Goal: Navigation & Orientation: Find specific page/section

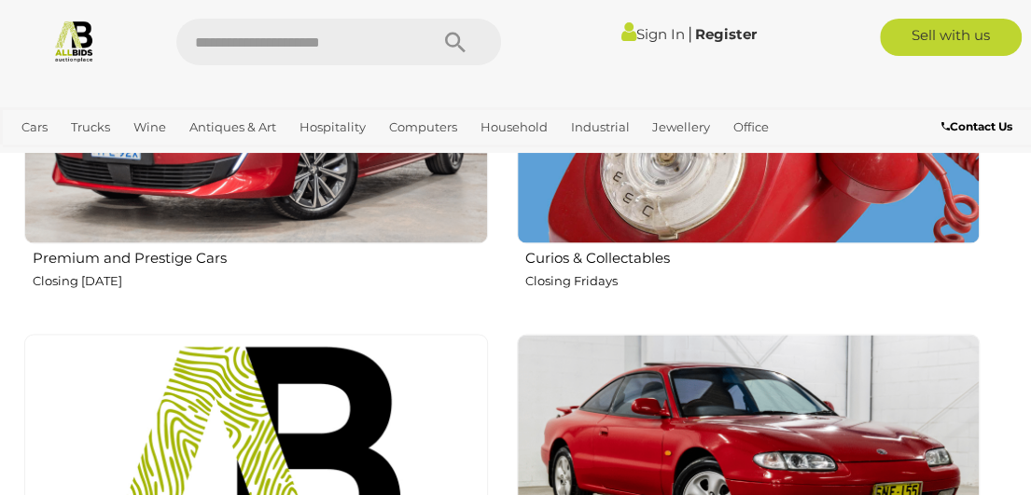
scroll to position [1213, 0]
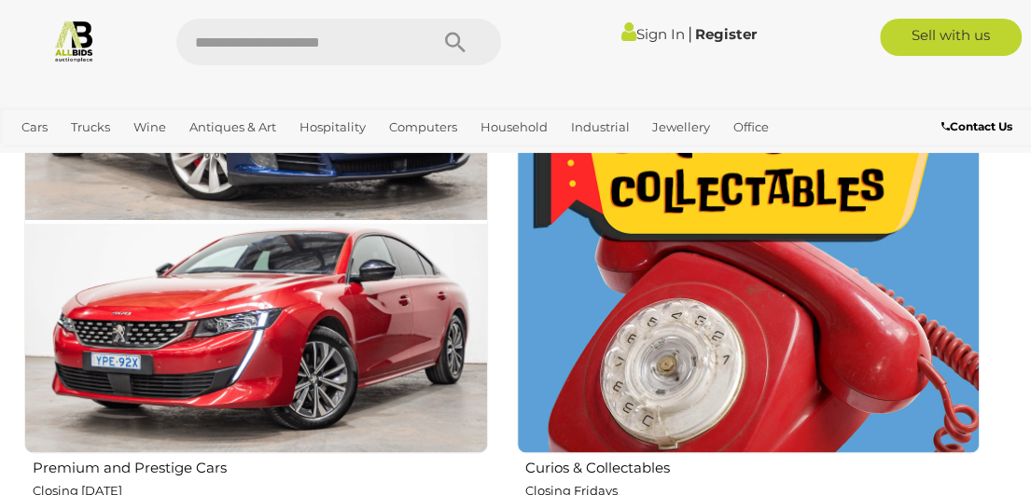
click at [666, 290] on img at bounding box center [749, 222] width 464 height 464
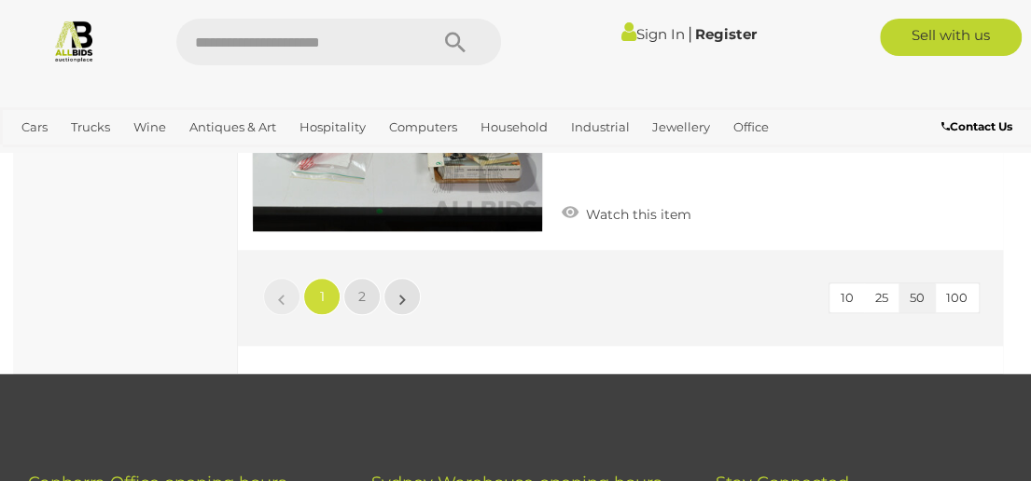
scroll to position [15951, 0]
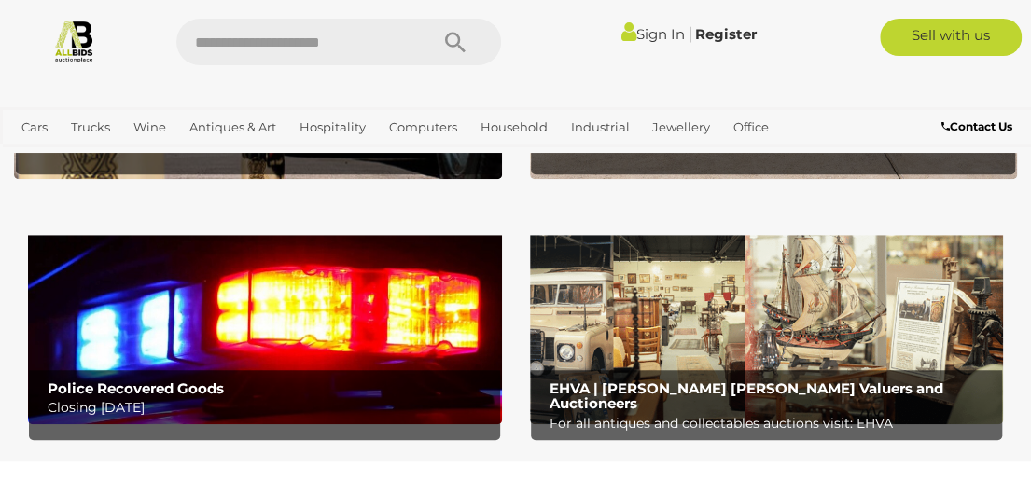
scroll to position [373, 0]
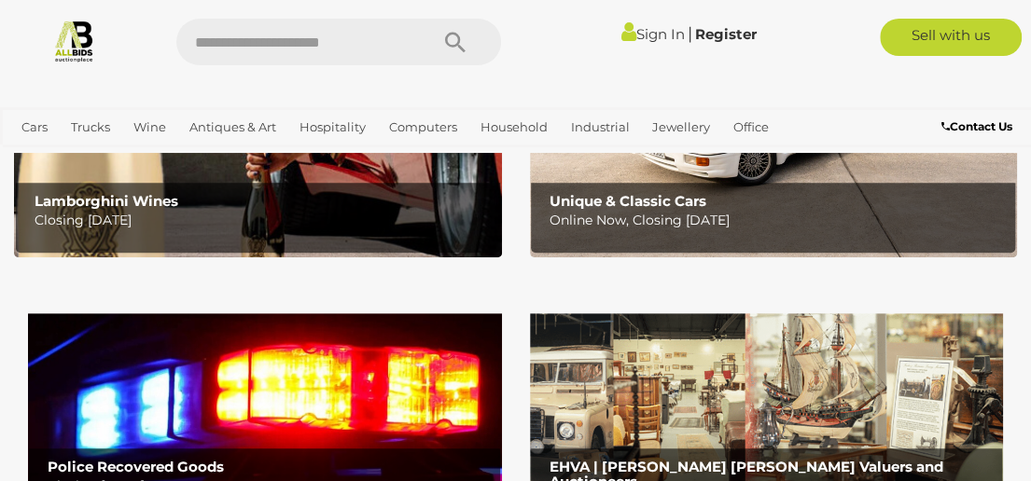
click at [416, 359] on img at bounding box center [265, 399] width 474 height 208
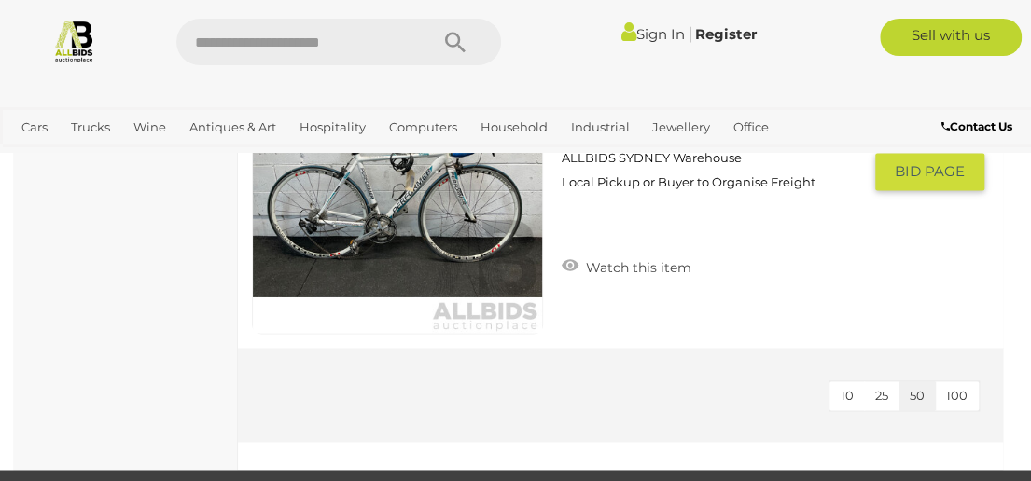
scroll to position [7276, 0]
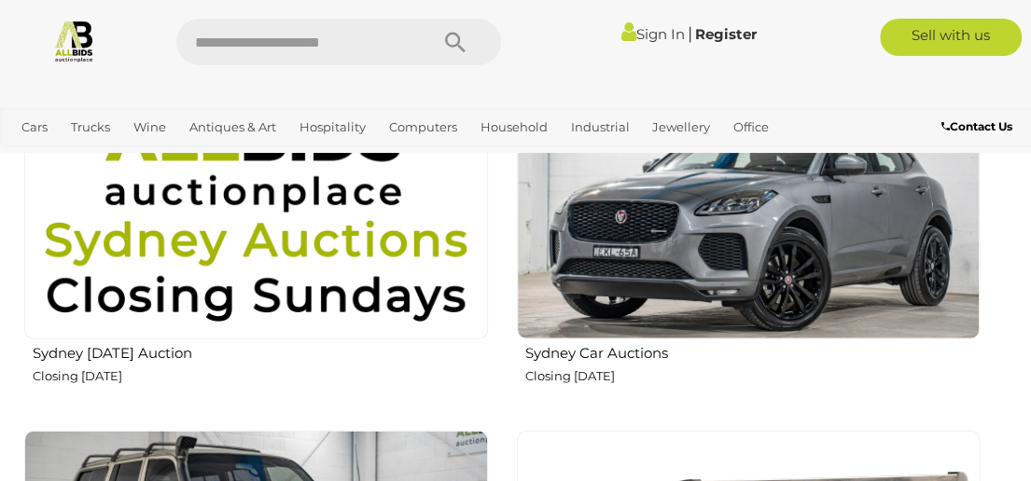
scroll to position [1679, 0]
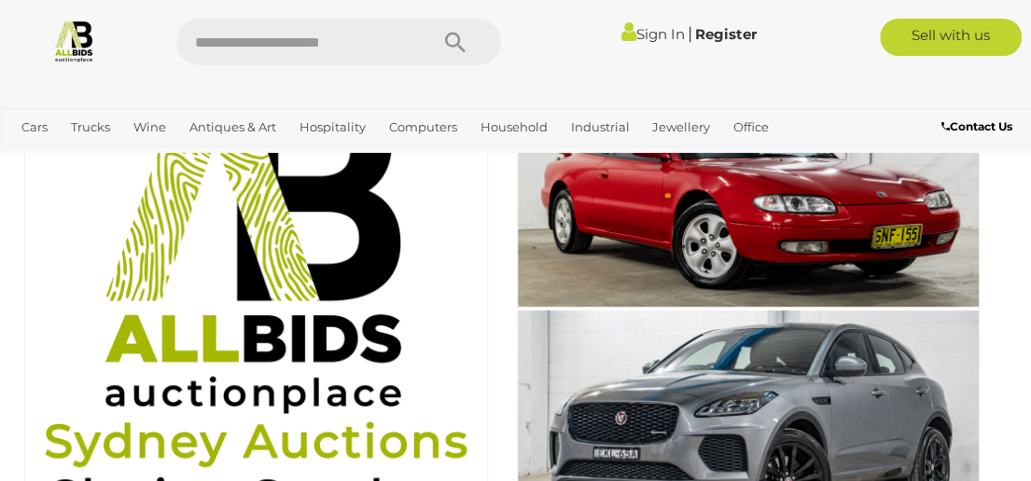
click at [423, 296] on img at bounding box center [256, 309] width 464 height 464
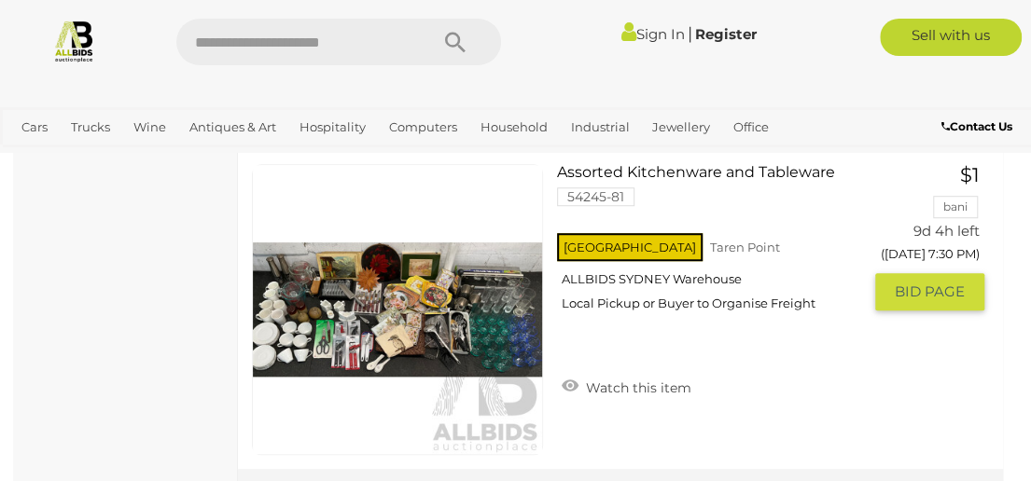
scroll to position [15951, 0]
